Goal: Transaction & Acquisition: Purchase product/service

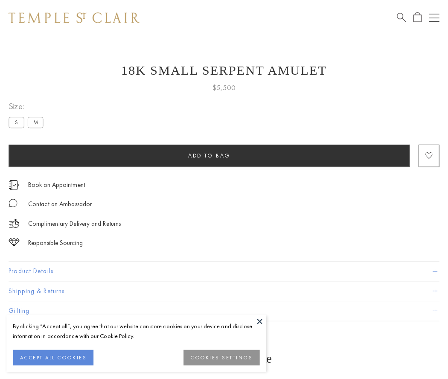
scroll to position [11, 0]
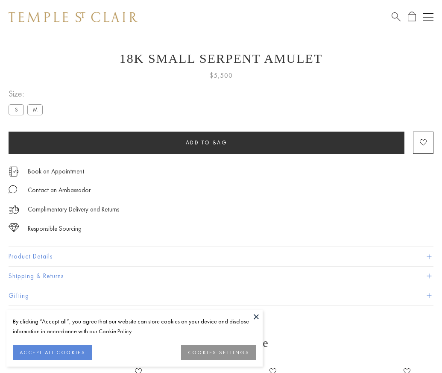
click at [206, 142] on span "Add to bag" at bounding box center [207, 142] width 42 height 7
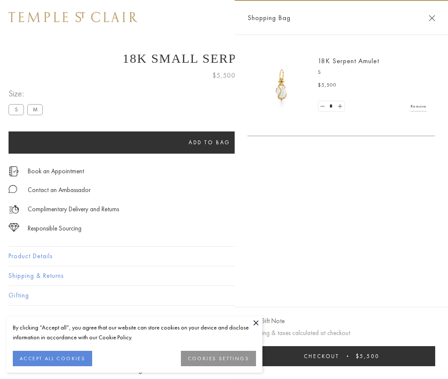
click at [342, 356] on button "Checkout $5,500" at bounding box center [342, 356] width 188 height 20
